Goal: Communication & Community: Answer question/provide support

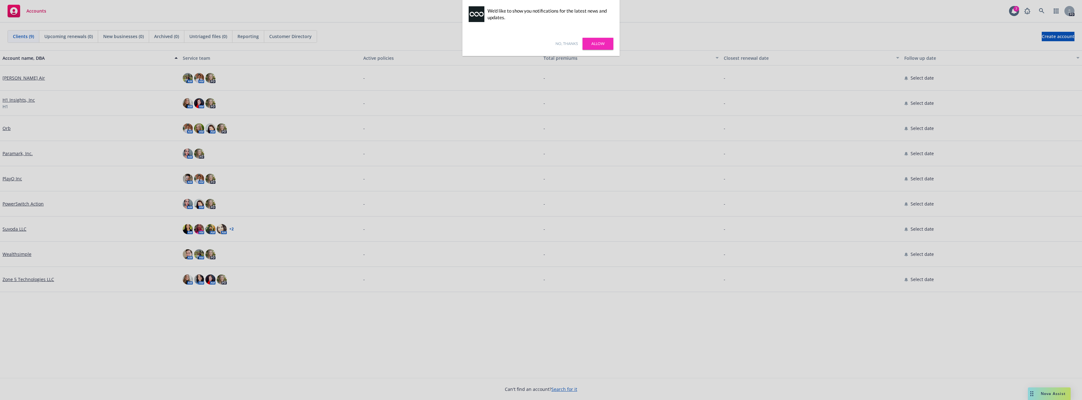
click at [608, 53] on div "No, thanks [PERSON_NAME]" at bounding box center [540, 43] width 157 height 25
click at [606, 46] on link "Allow" at bounding box center [598, 44] width 31 height 12
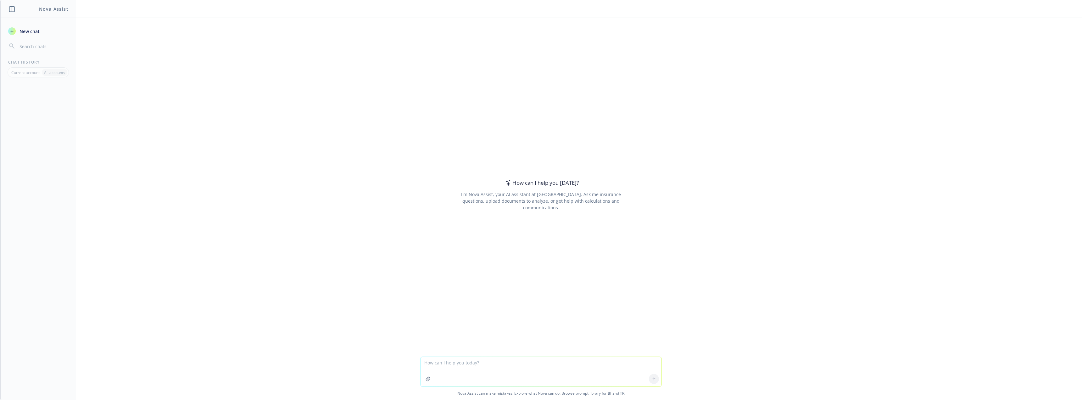
click at [507, 372] on textarea at bounding box center [541, 372] width 241 height 30
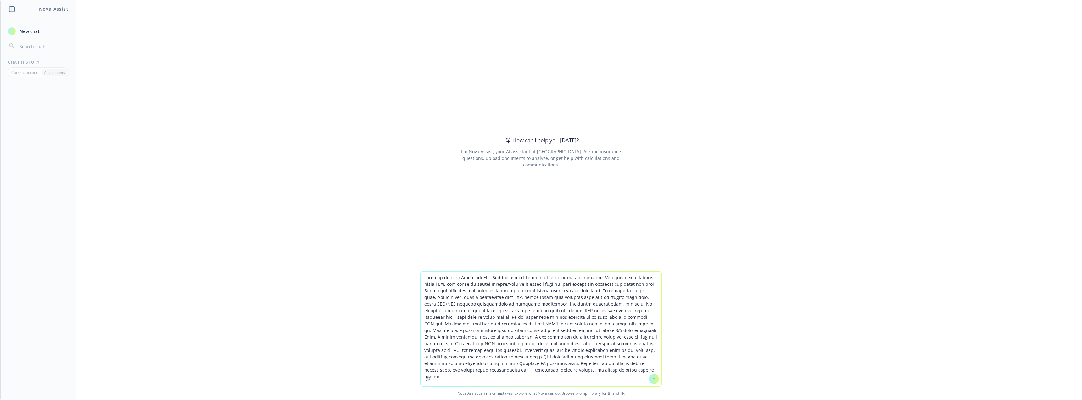
type textarea "Write an email to Yuval and Aviv, Congratulate Aviv on the arrival of his baby …"
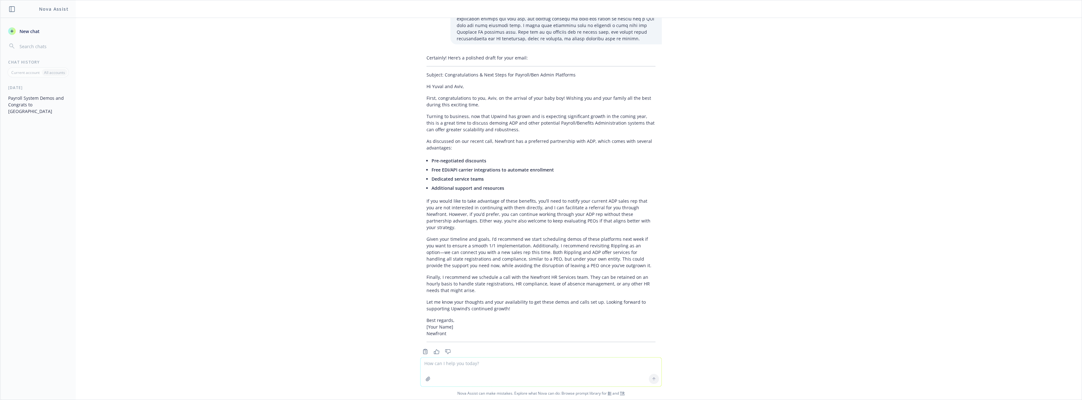
scroll to position [103, 0]
click at [514, 346] on div "Copy to clipboard Thumbs up Thumbs down" at bounding box center [541, 350] width 242 height 9
click at [505, 365] on textarea at bounding box center [541, 371] width 241 height 29
type textarea "less formall"
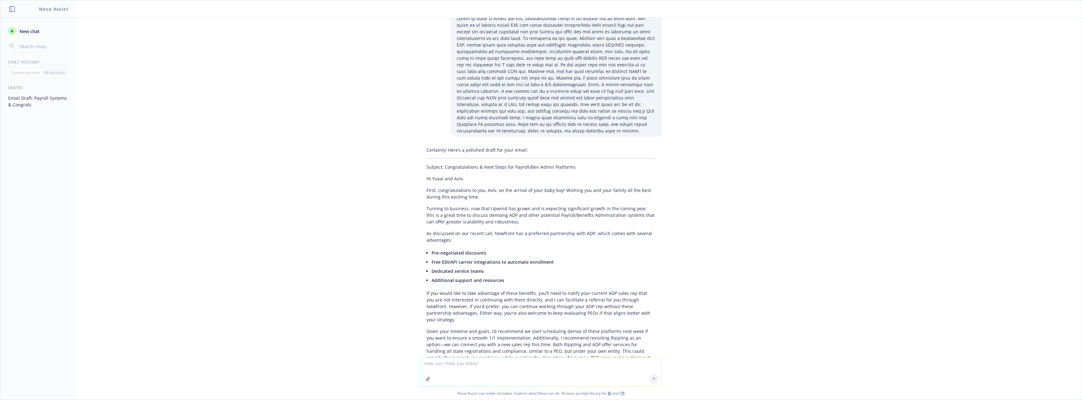
scroll to position [0, 0]
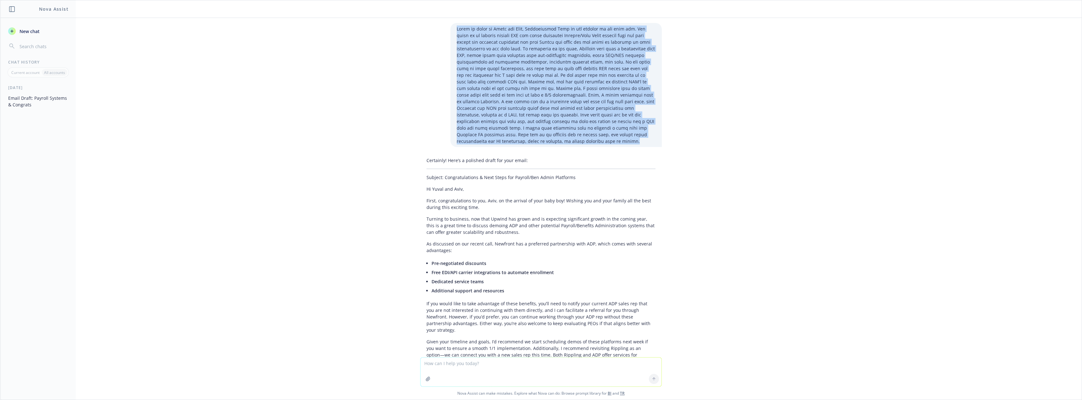
drag, startPoint x: 453, startPoint y: 28, endPoint x: 629, endPoint y: 132, distance: 204.8
click at [629, 132] on p at bounding box center [556, 84] width 199 height 119
copy p "Write an email to Yuval and Aviv, Congratulate Aviv on the arrival of his baby …"
click at [743, 25] on div "Certainly! Here’s a polished draft for your email: Subject: Congratulations & N…" at bounding box center [541, 187] width 1082 height 339
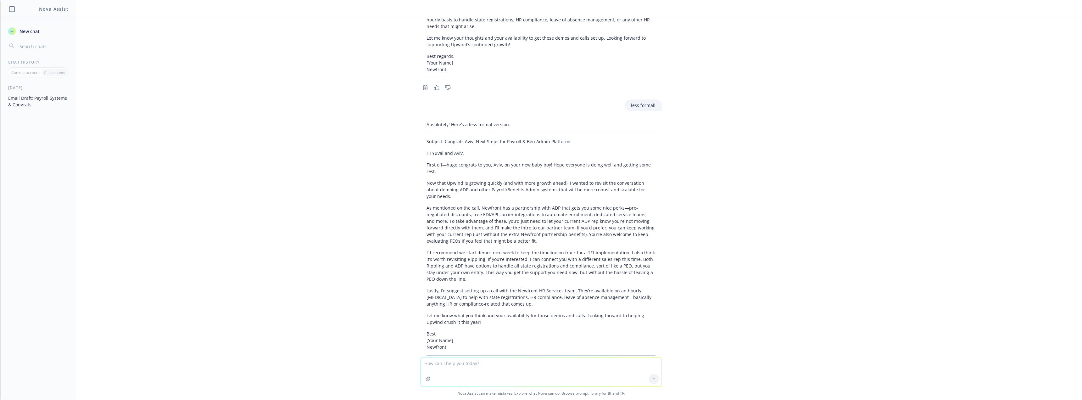
scroll to position [367, 0]
